Goal: Transaction & Acquisition: Download file/media

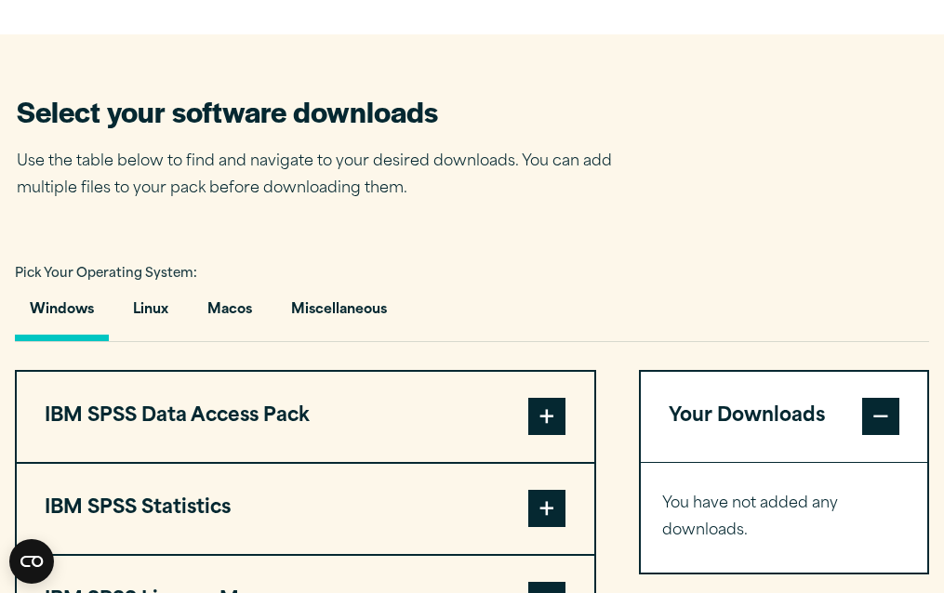
scroll to position [1131, 0]
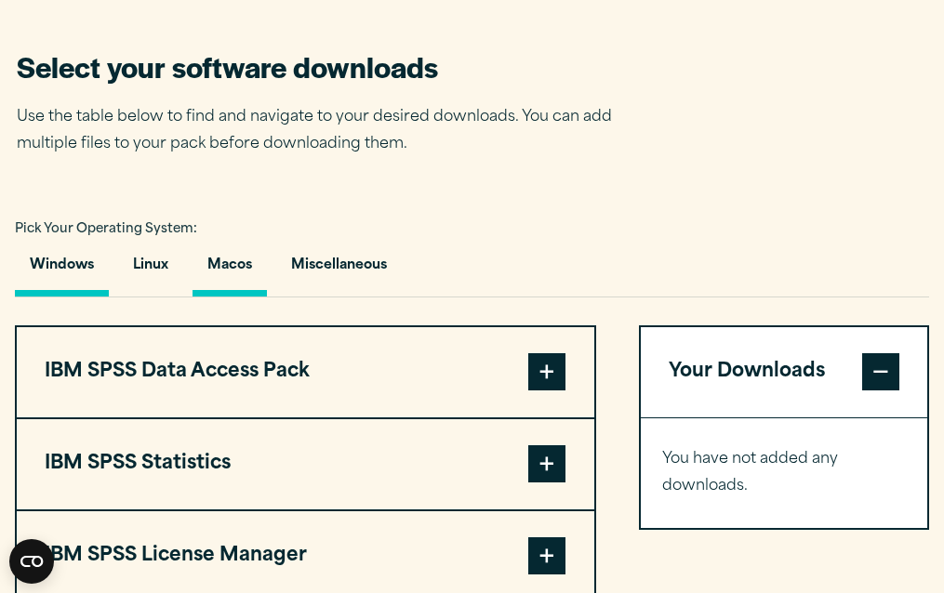
click at [224, 297] on button "Macos" at bounding box center [230, 270] width 74 height 53
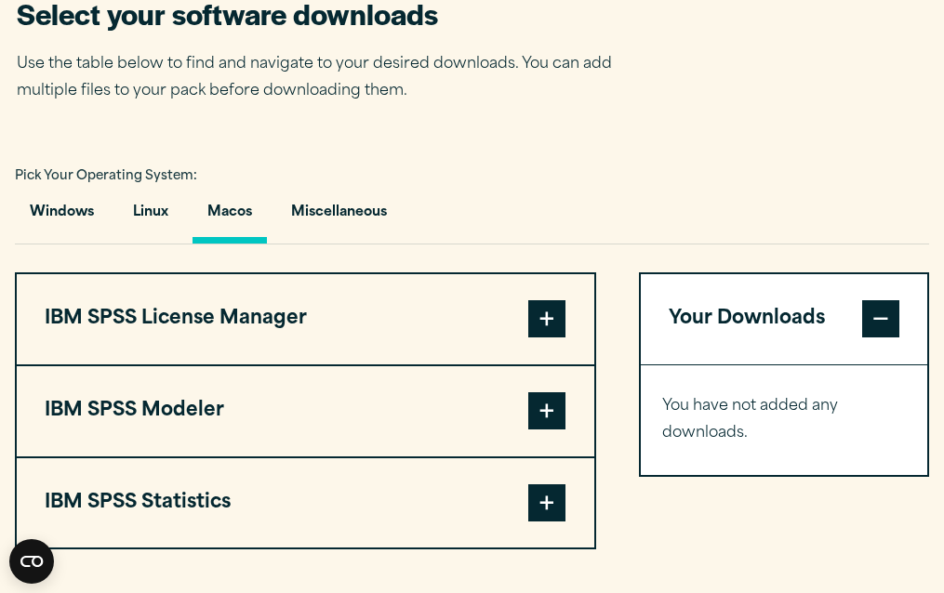
scroll to position [1281, 0]
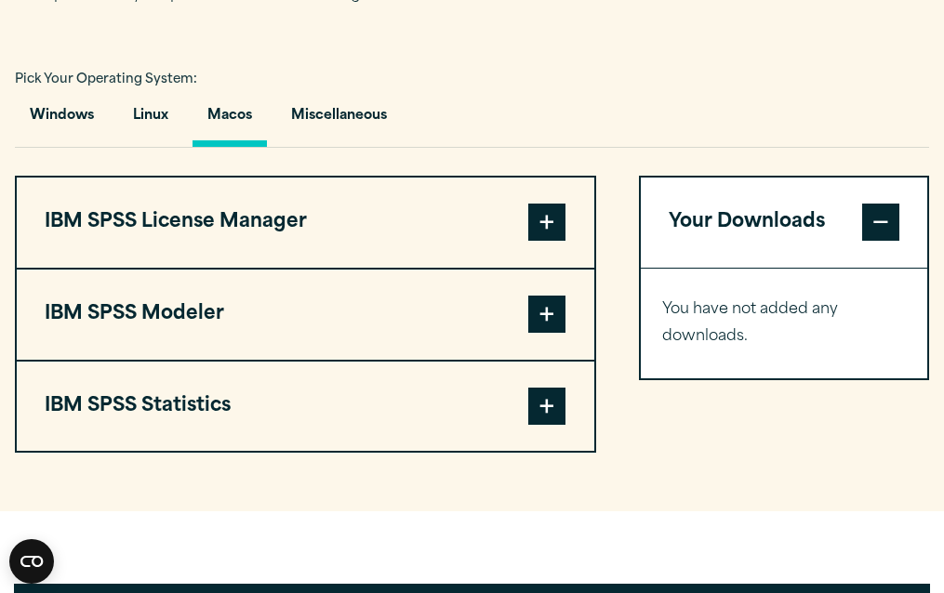
click at [544, 425] on span at bounding box center [546, 406] width 37 height 37
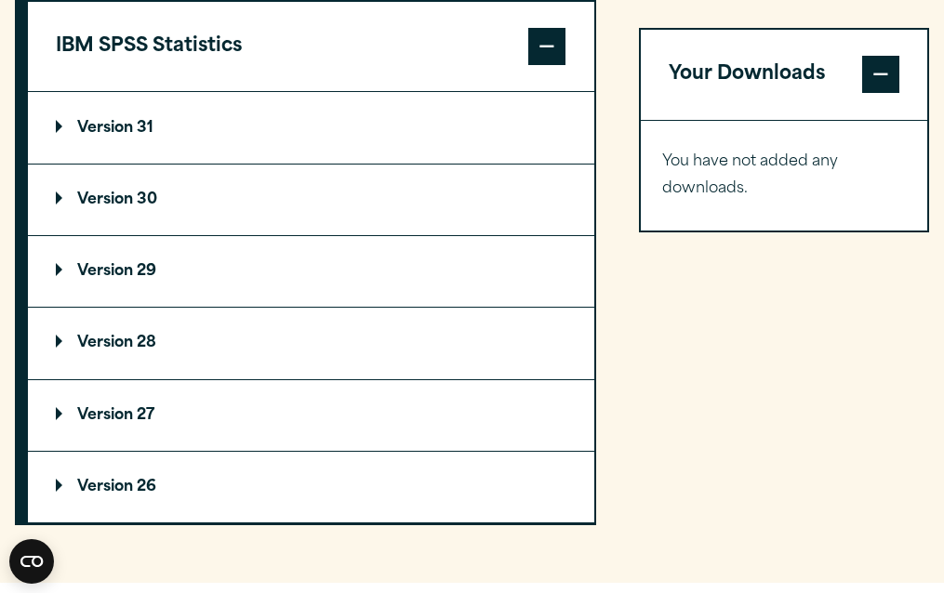
scroll to position [1639, 0]
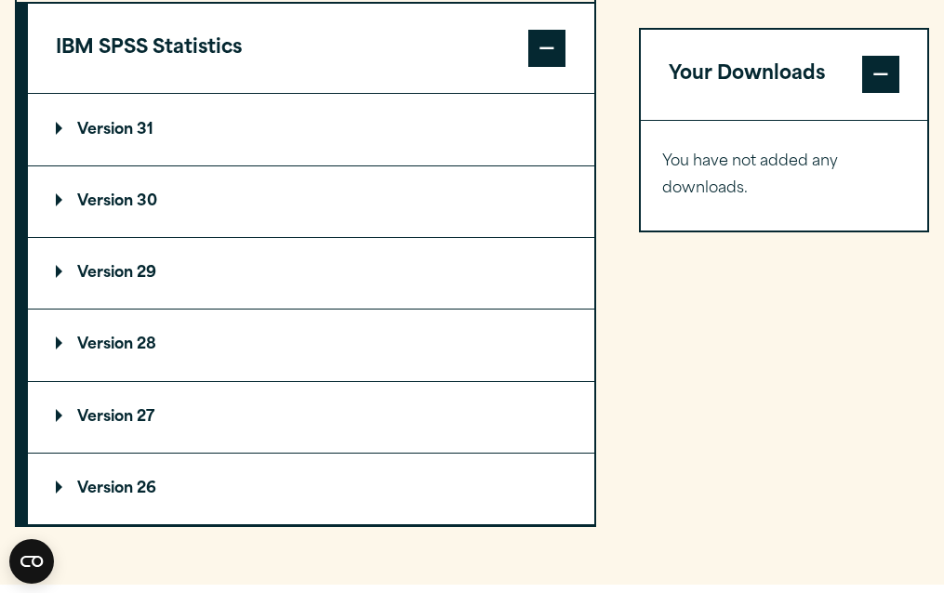
click at [136, 281] on p "Version 29" at bounding box center [106, 273] width 100 height 15
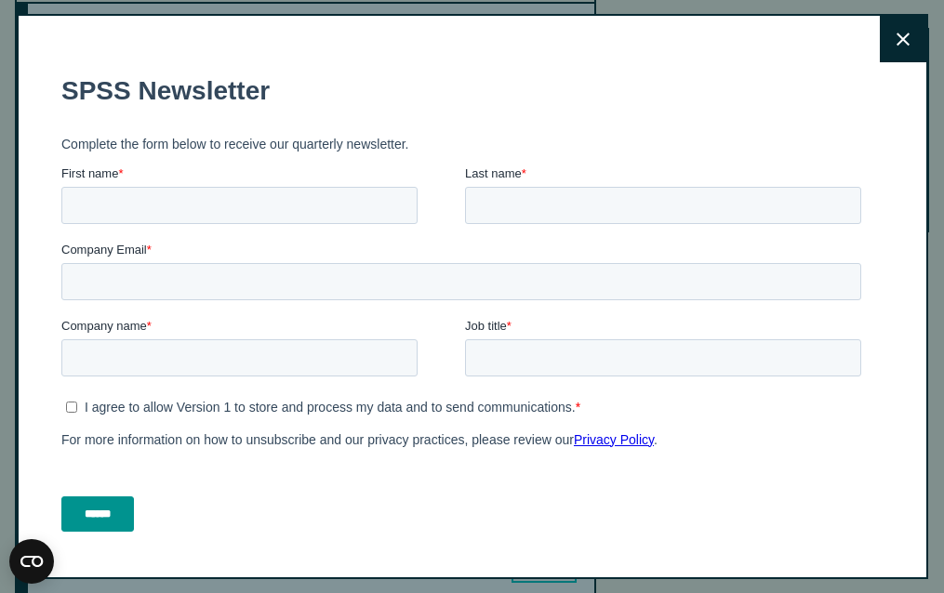
click at [897, 44] on icon at bounding box center [903, 39] width 13 height 13
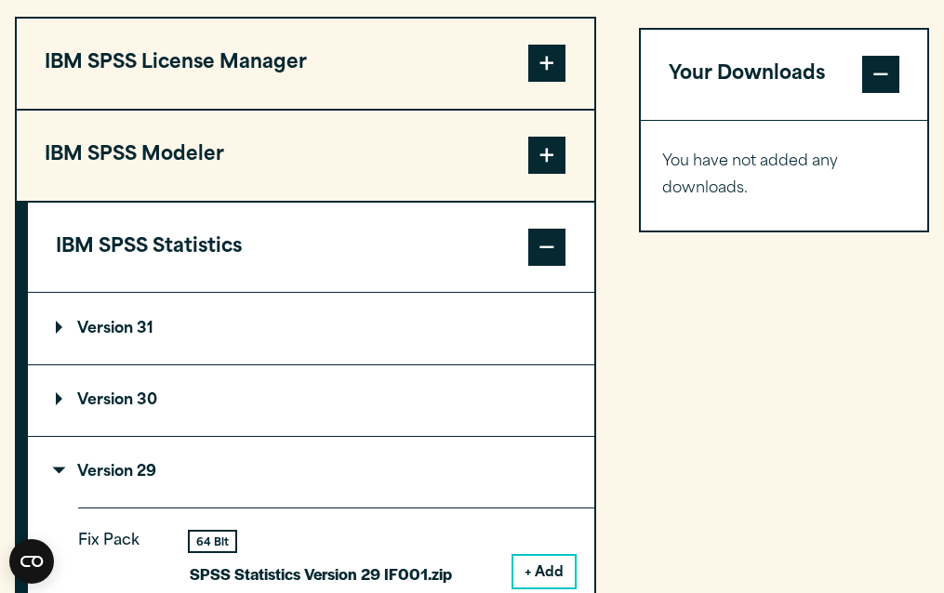
scroll to position [1463, 0]
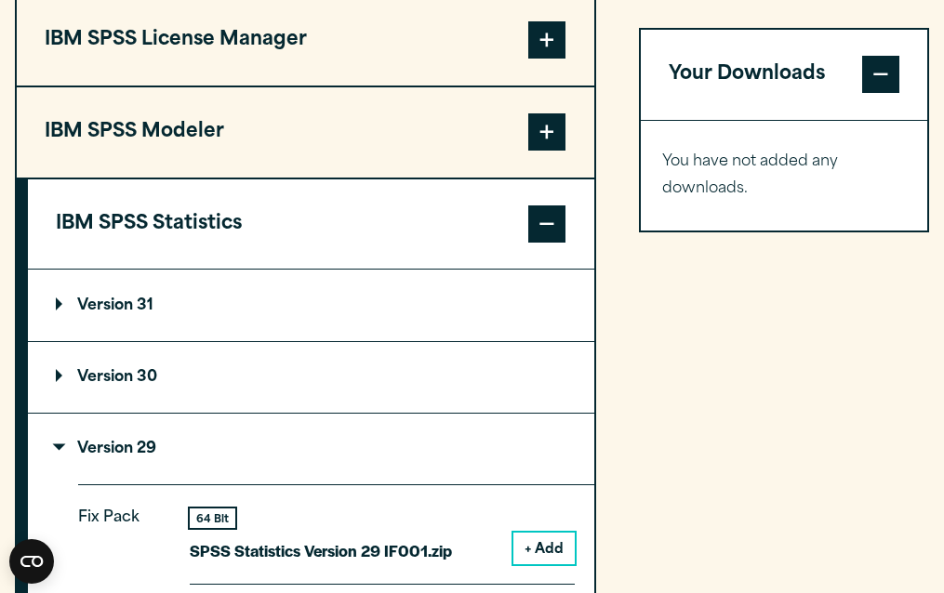
click at [137, 313] on p "Version 31" at bounding box center [105, 306] width 98 height 15
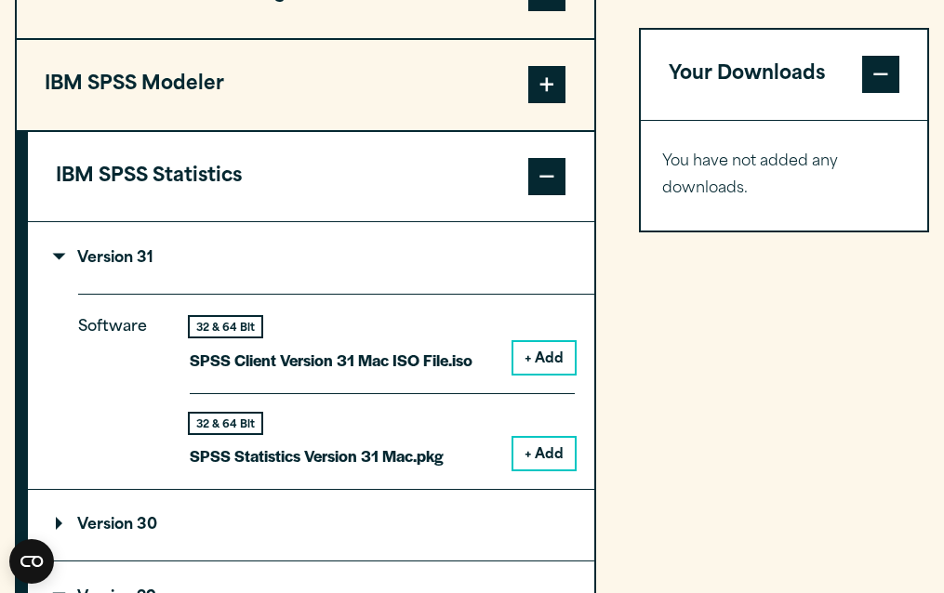
scroll to position [1521, 0]
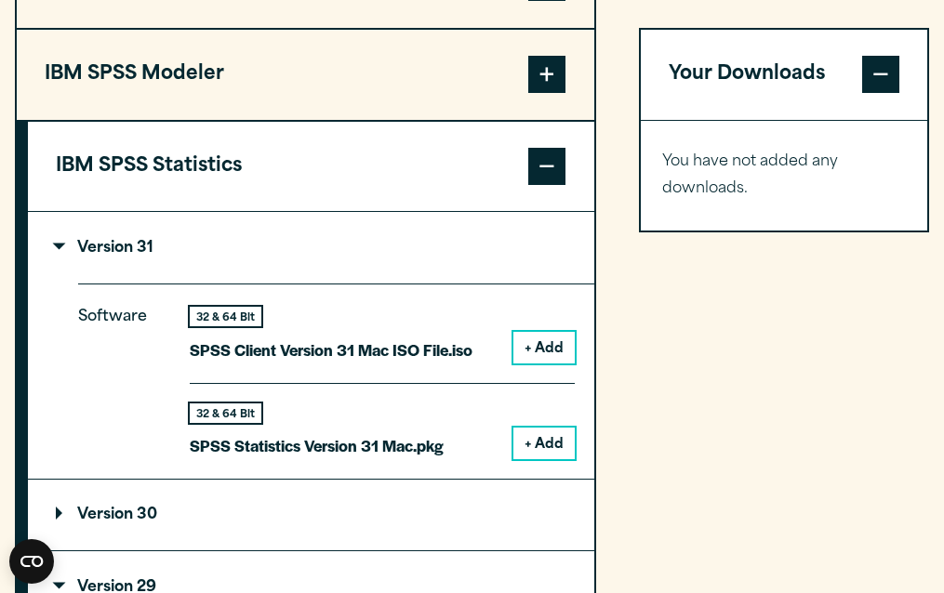
click at [546, 459] on button "+ Add" at bounding box center [543, 444] width 61 height 32
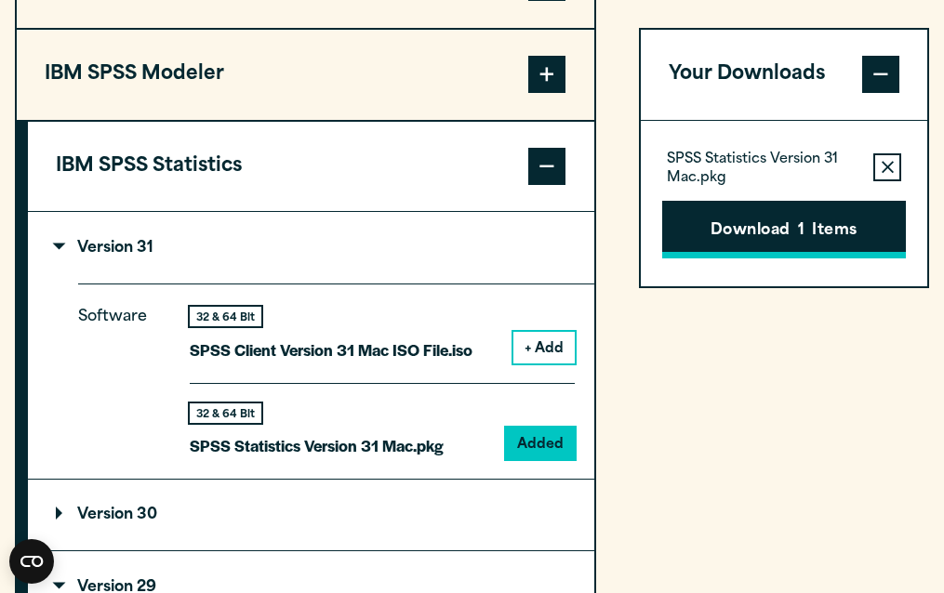
click at [726, 243] on button "Download 1 Items" at bounding box center [784, 230] width 244 height 58
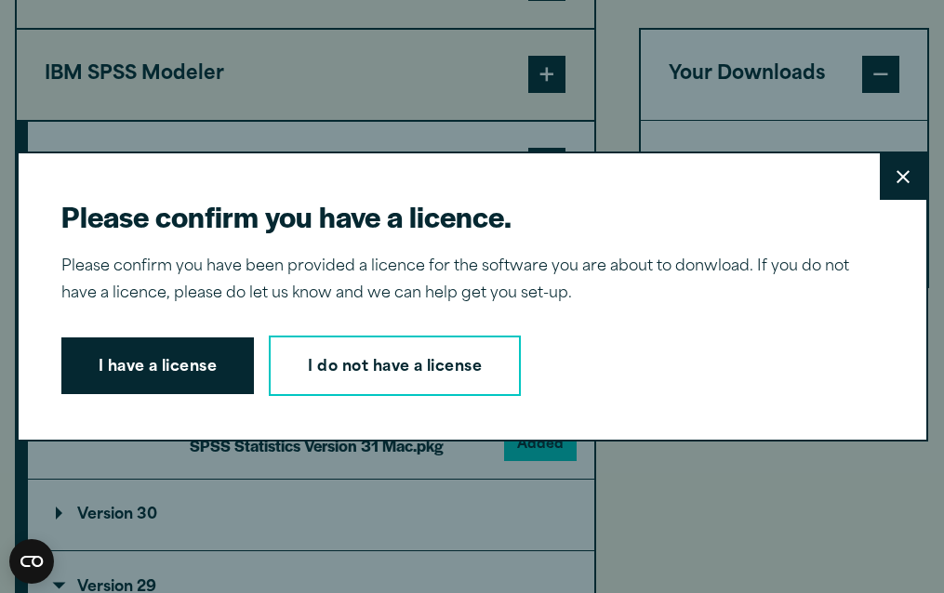
click at [911, 185] on button "Close" at bounding box center [903, 176] width 47 height 47
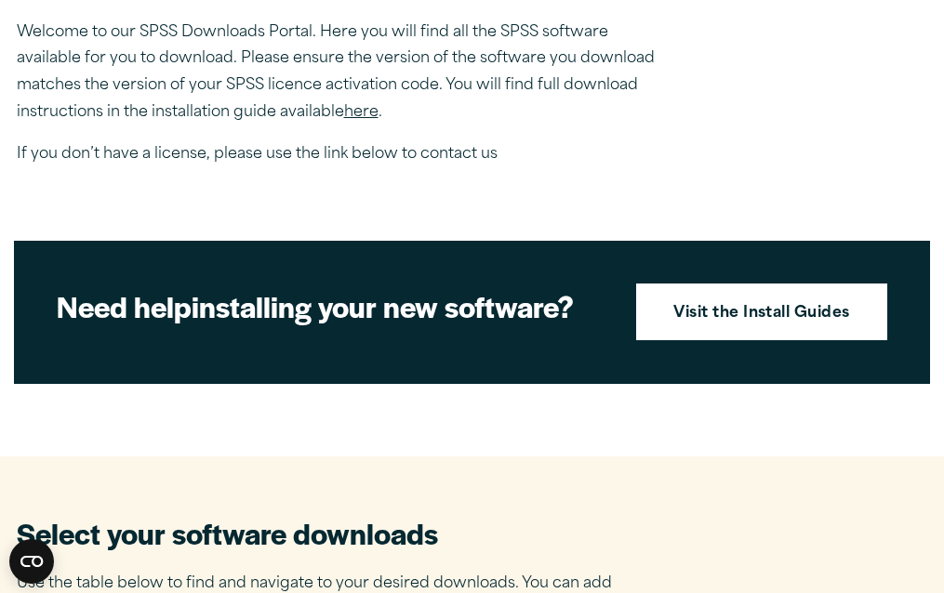
scroll to position [667, 0]
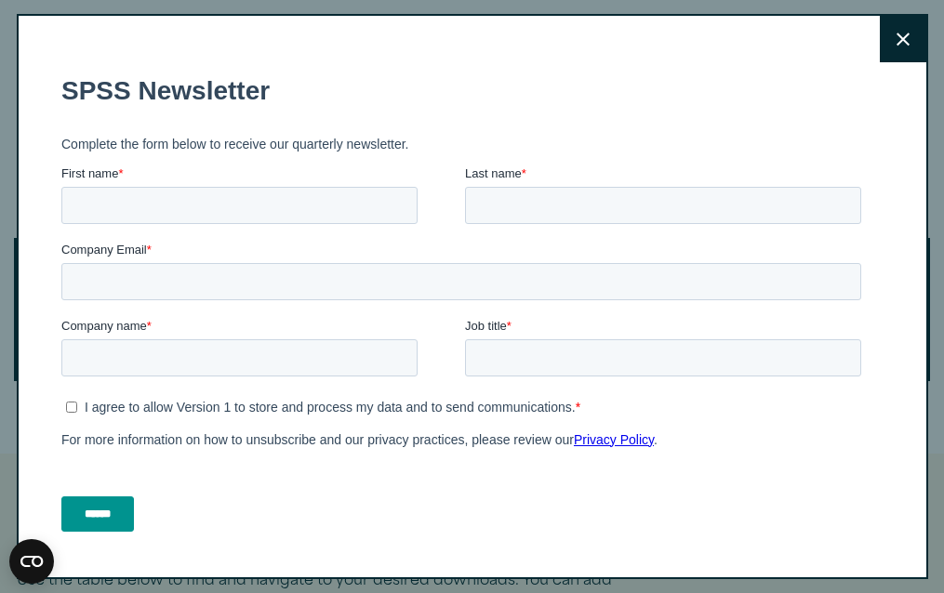
click at [897, 44] on icon at bounding box center [903, 40] width 13 height 14
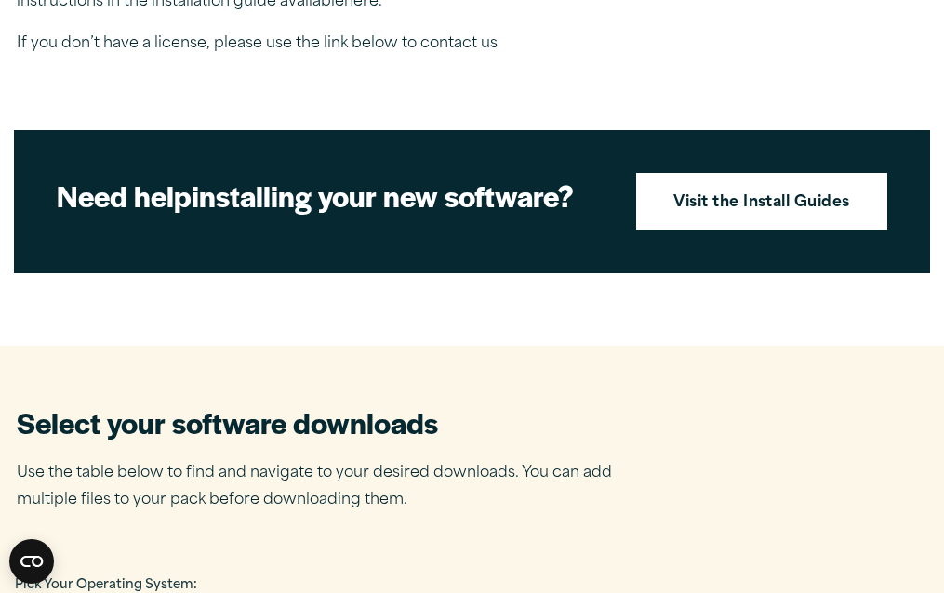
scroll to position [779, 0]
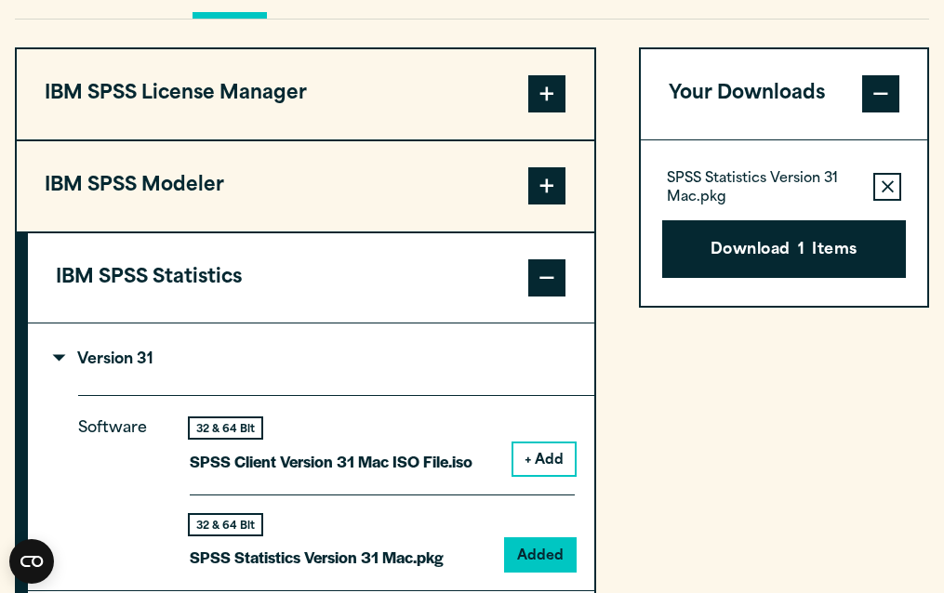
scroll to position [1239, 0]
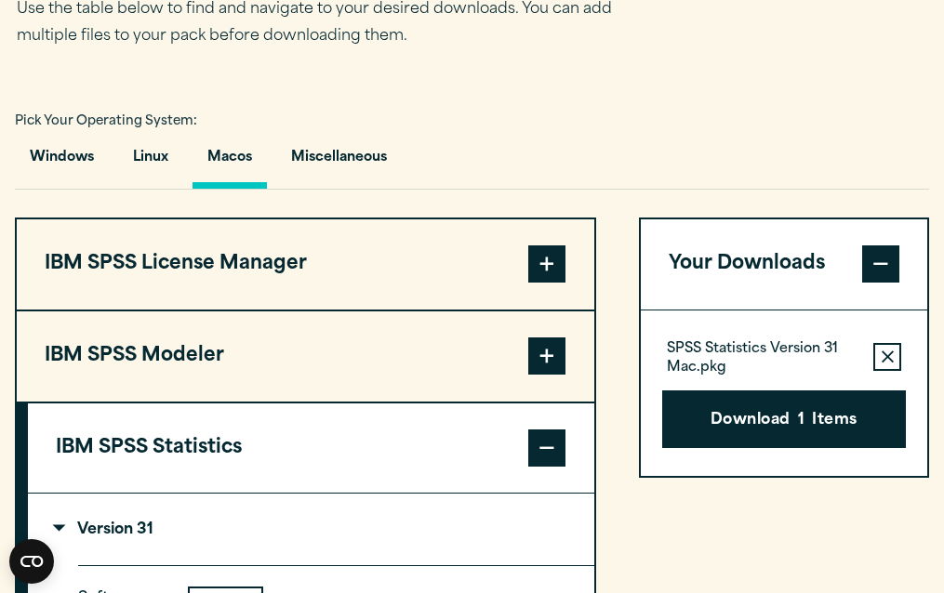
click at [548, 283] on span at bounding box center [546, 264] width 37 height 37
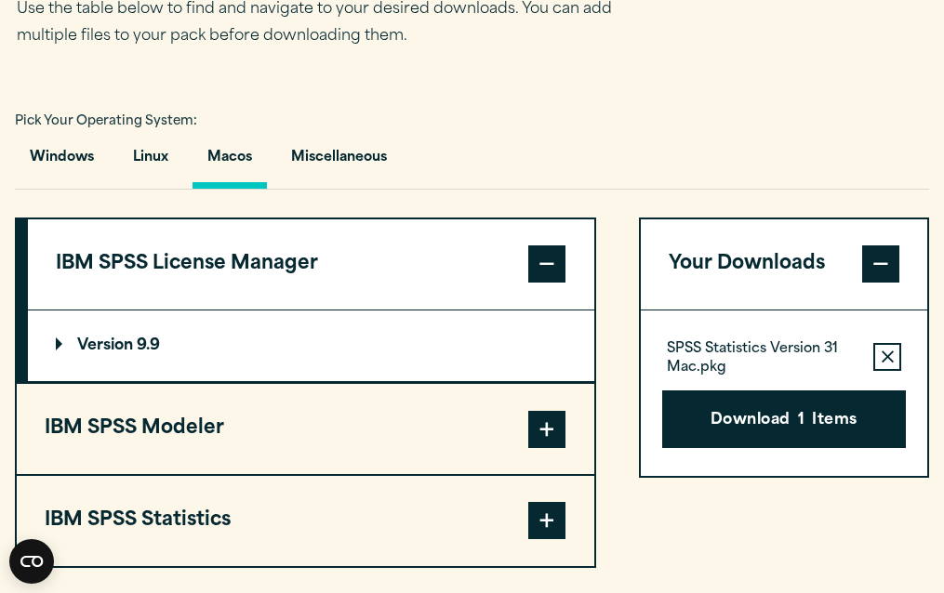
click at [121, 353] on p "Version 9.9" at bounding box center [108, 346] width 104 height 15
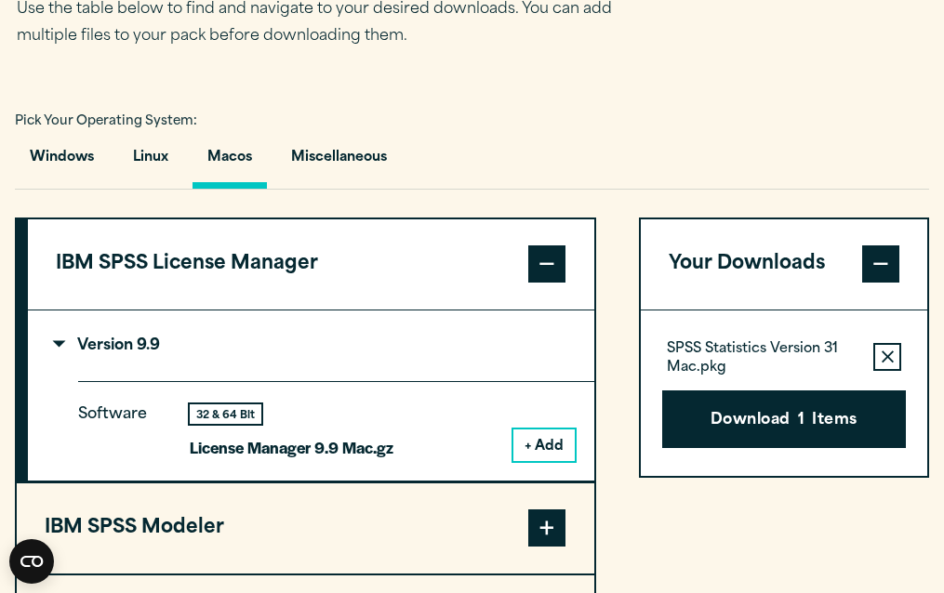
click at [553, 461] on button "+ Add" at bounding box center [543, 446] width 61 height 32
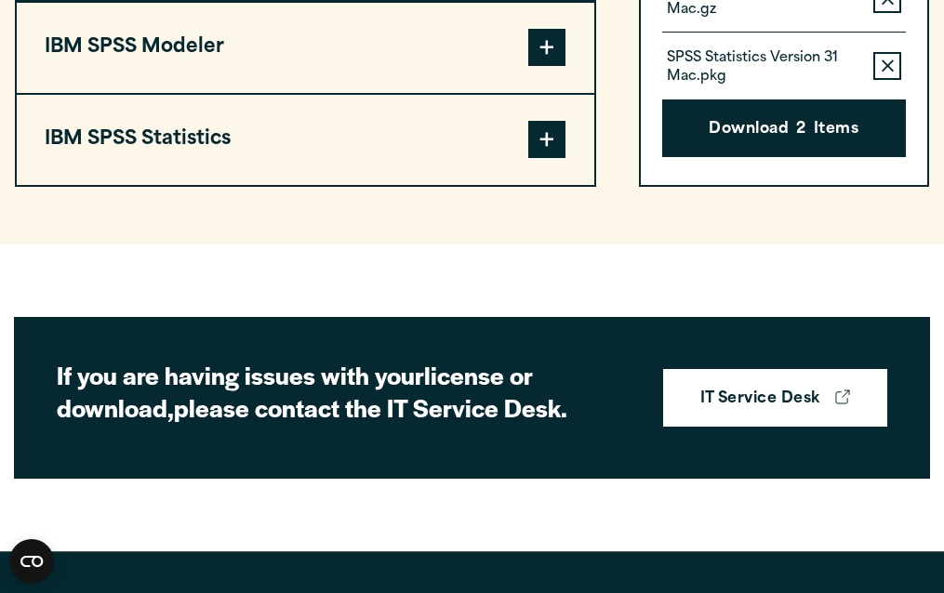
scroll to position [1835, 0]
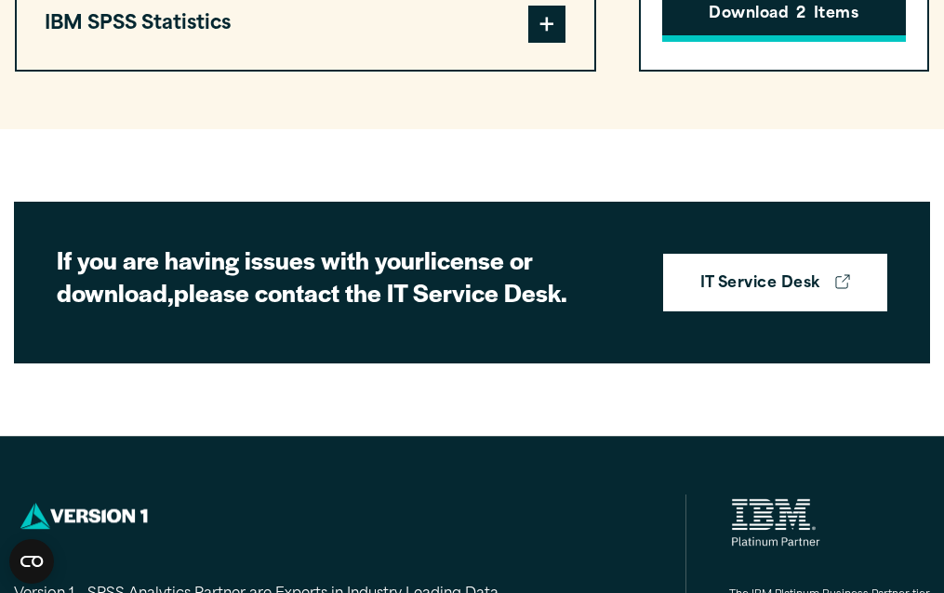
click at [822, 42] on button "Download 2 Items" at bounding box center [784, 13] width 244 height 58
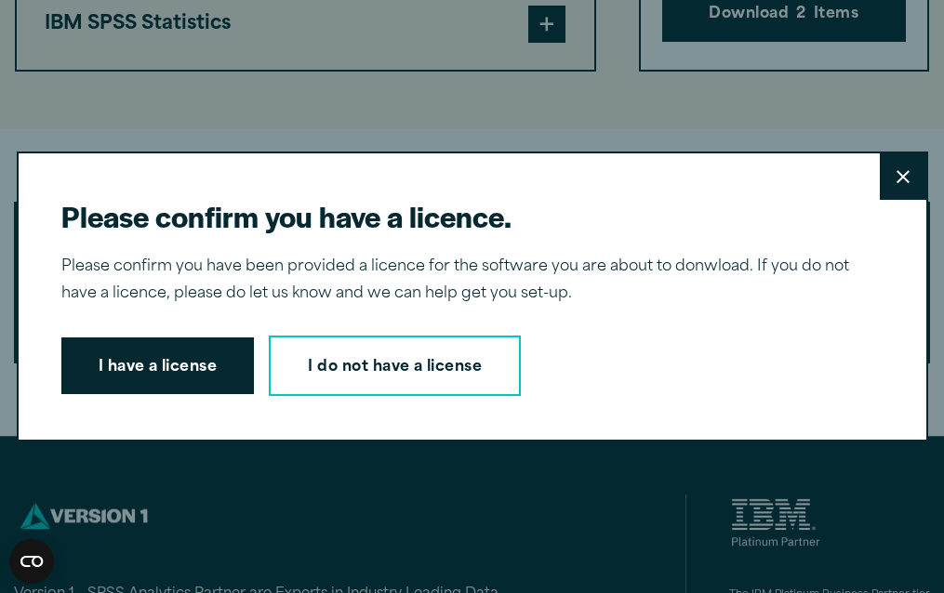
click at [894, 171] on button "Close" at bounding box center [903, 176] width 47 height 47
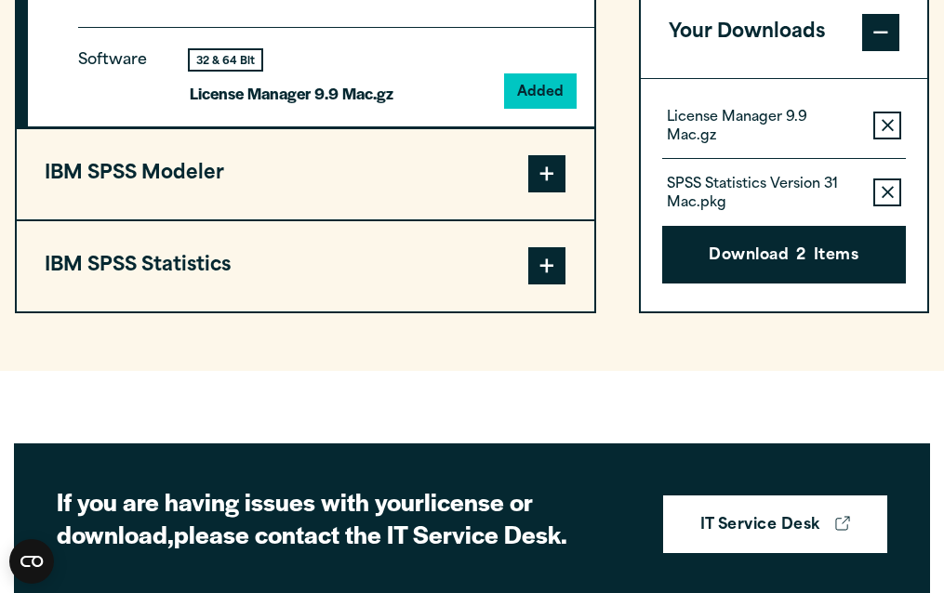
scroll to position [1589, 0]
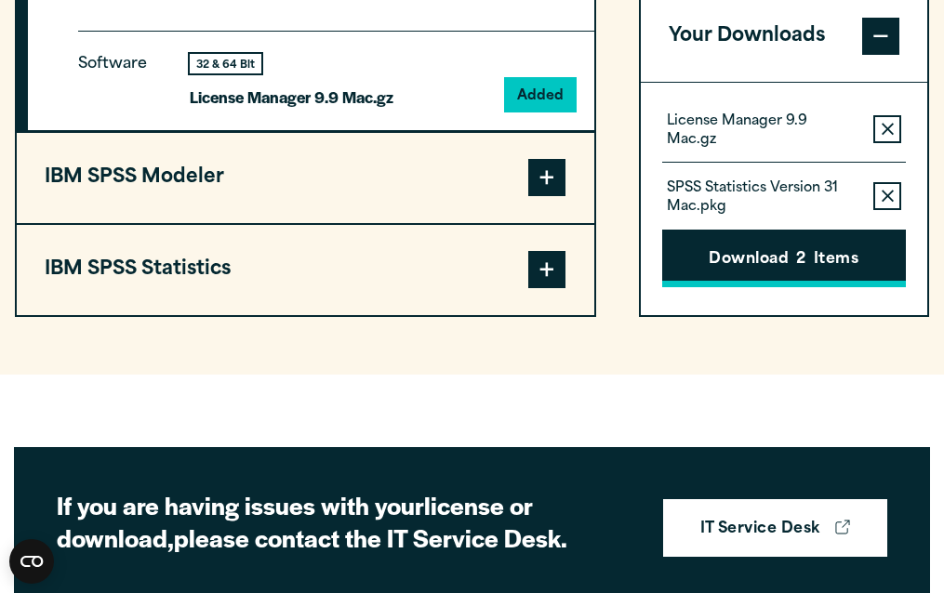
click at [821, 287] on button "Download 2 Items" at bounding box center [784, 259] width 244 height 58
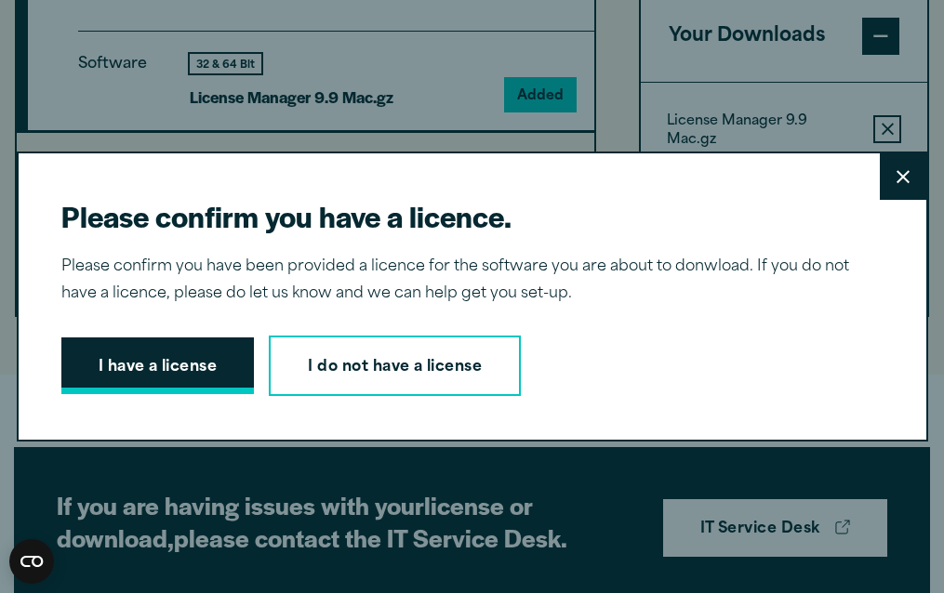
click at [157, 366] on button "I have a license" at bounding box center [157, 367] width 193 height 58
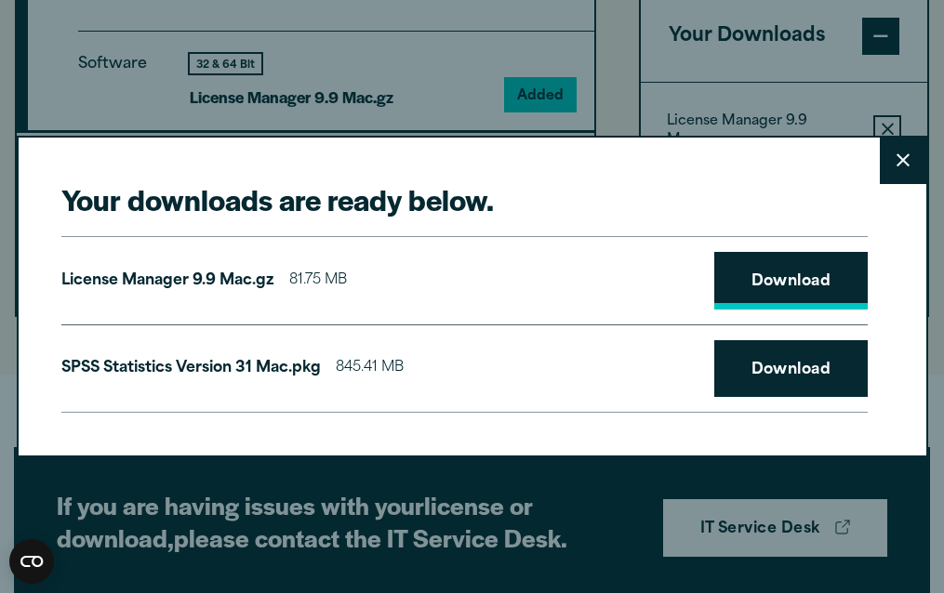
click at [776, 289] on link "Download" at bounding box center [791, 281] width 154 height 58
click at [773, 372] on link "Download" at bounding box center [791, 369] width 154 height 58
click at [537, 54] on div "Your downloads are ready below. Close License Manager 9.9 Mac.gz 81.75 MB Downl…" at bounding box center [472, 296] width 944 height 593
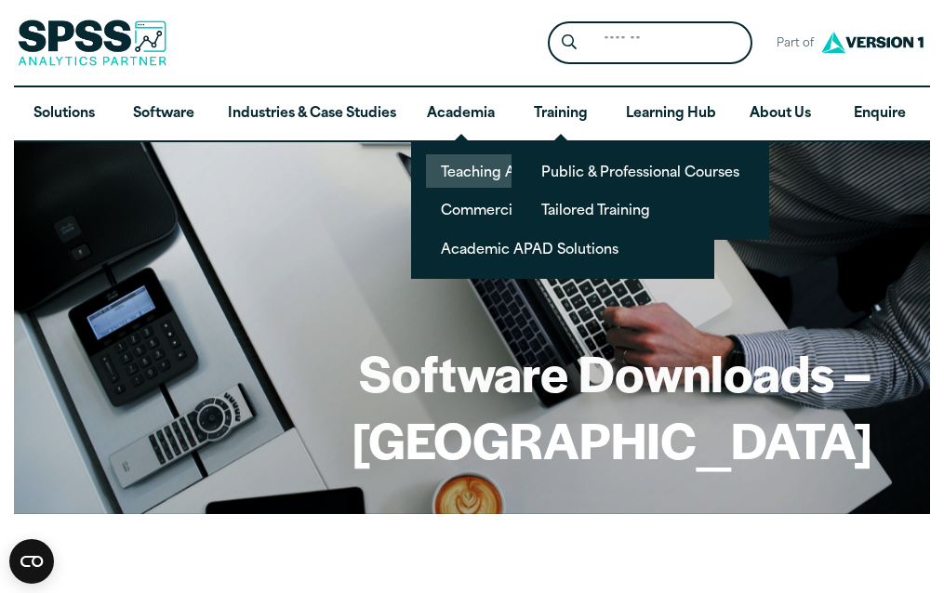
scroll to position [0, 0]
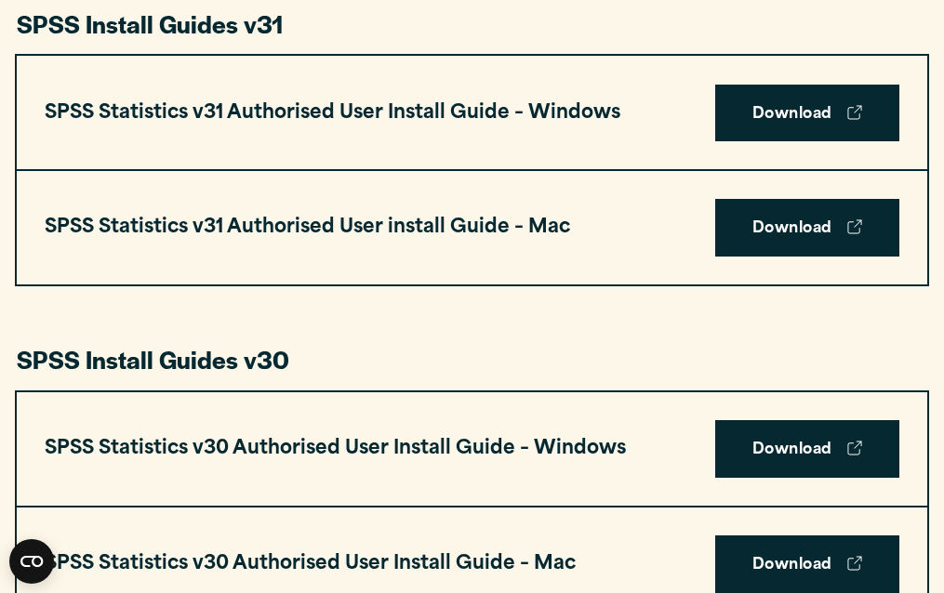
scroll to position [1015, 0]
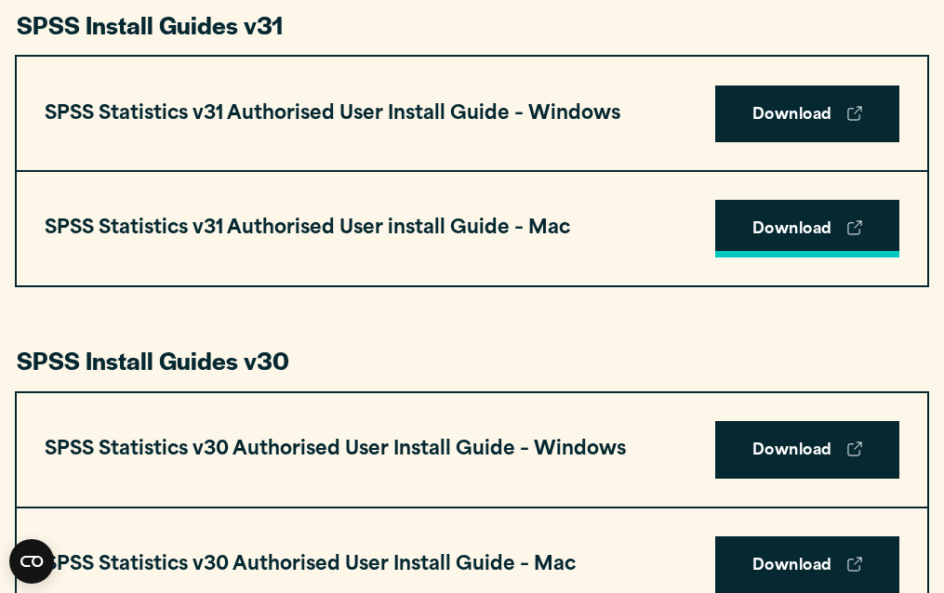
click at [854, 230] on icon at bounding box center [854, 227] width 15 height 15
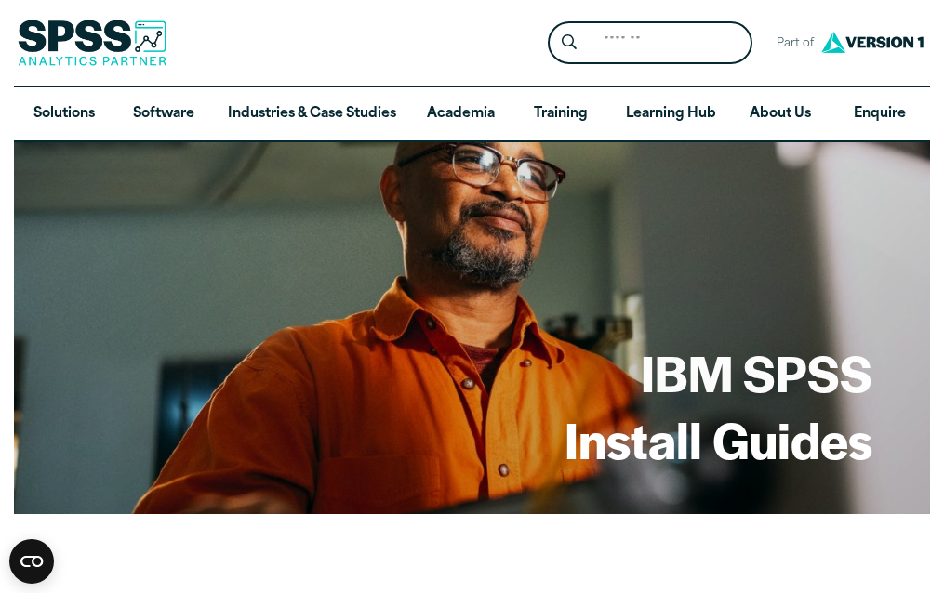
scroll to position [0, 0]
